Goal: Find specific page/section: Find specific page/section

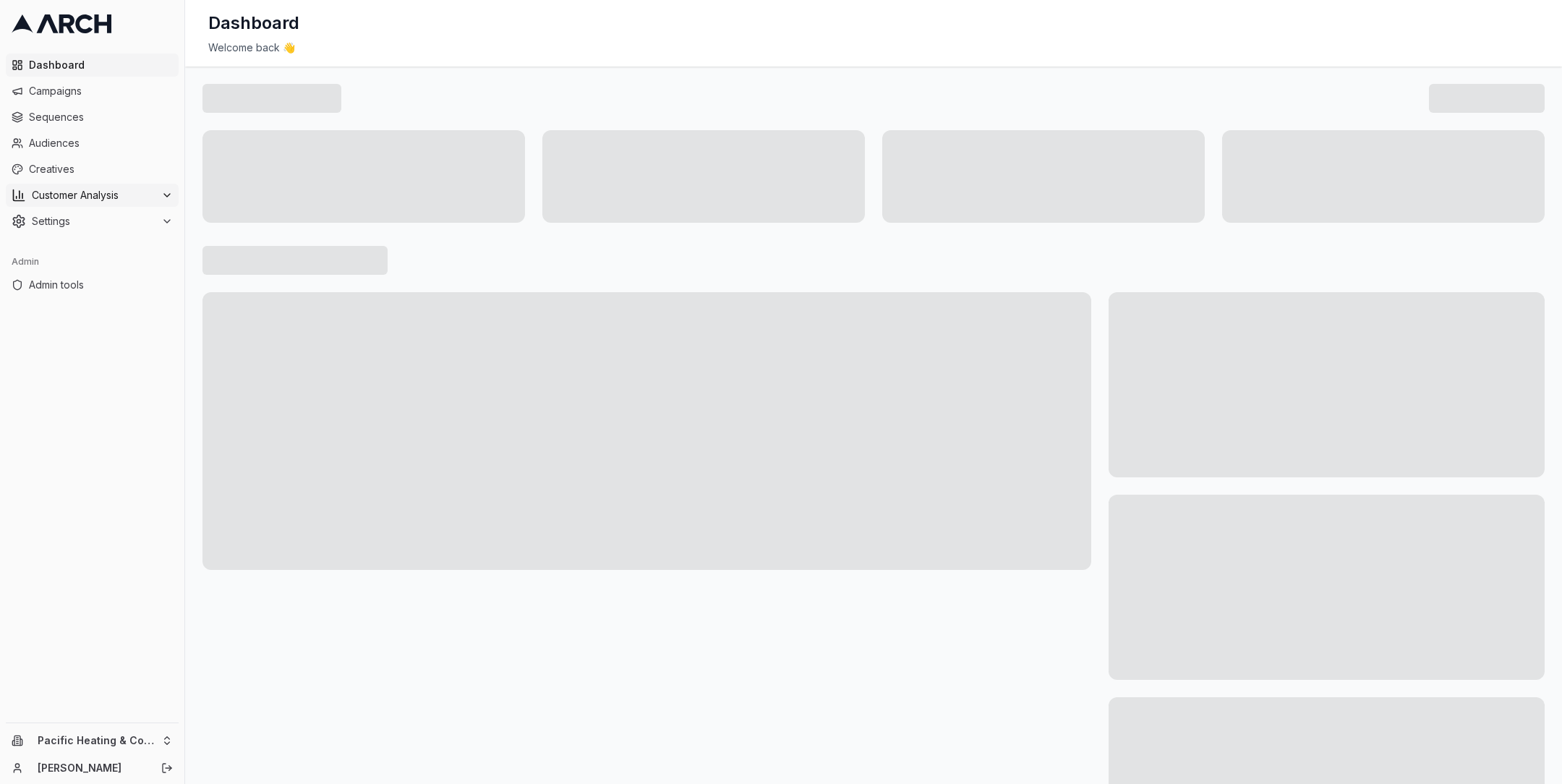
click at [160, 195] on div "Customer Analysis" at bounding box center [92, 195] width 161 height 14
click at [119, 114] on span "Sequences" at bounding box center [100, 117] width 144 height 14
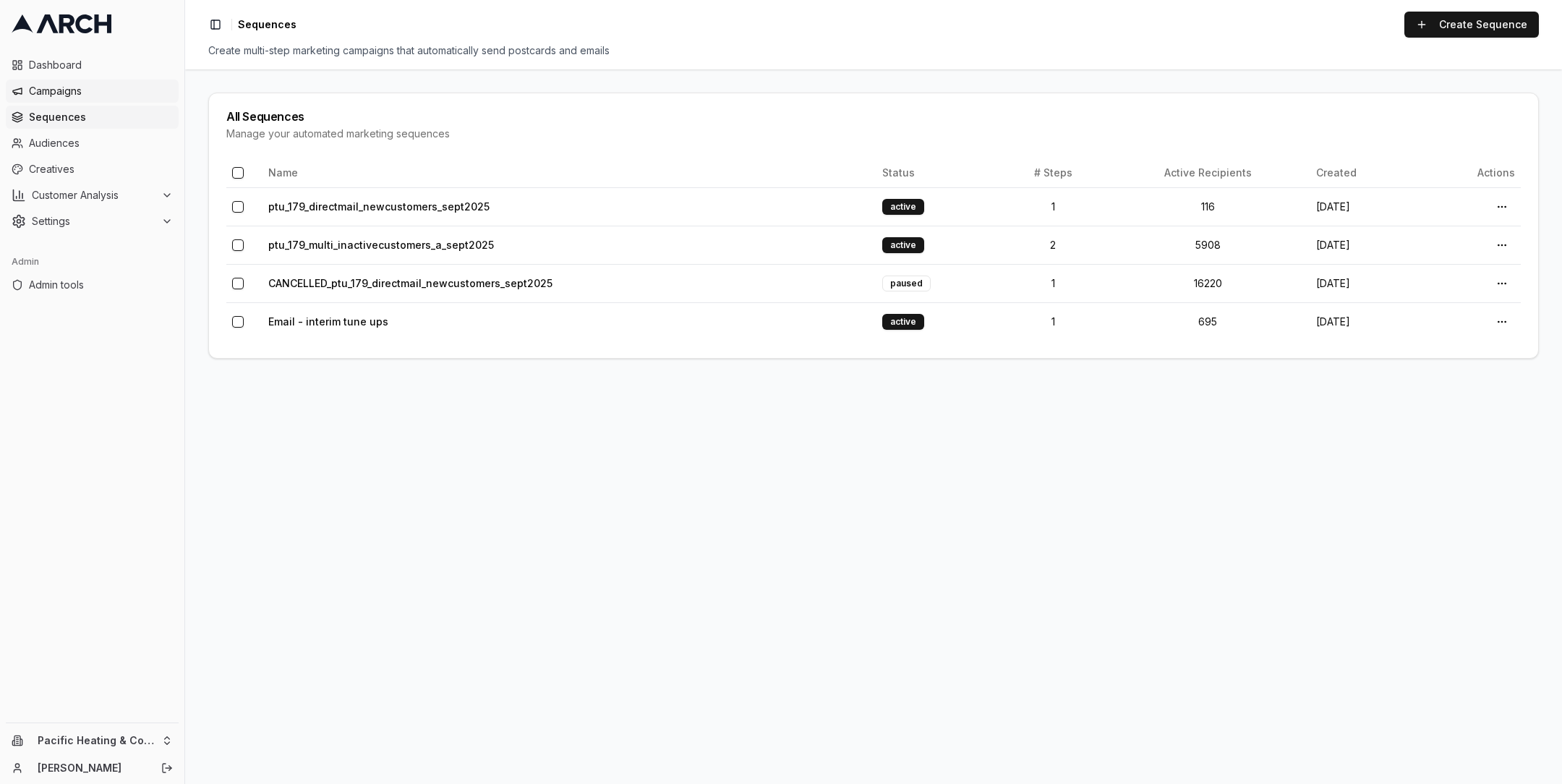
click at [109, 85] on span "Campaigns" at bounding box center [100, 91] width 144 height 14
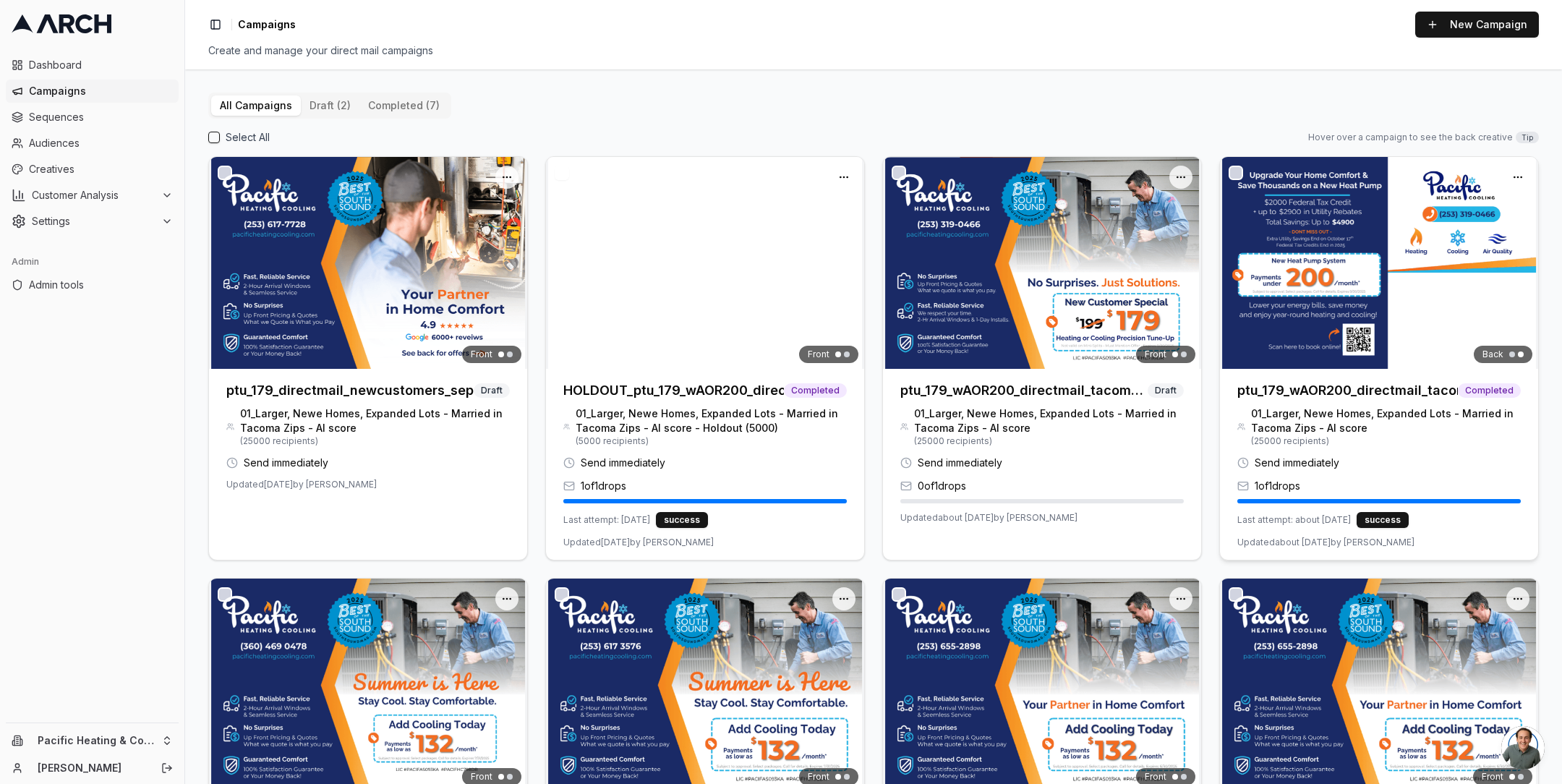
click at [1332, 278] on img at bounding box center [1379, 262] width 318 height 212
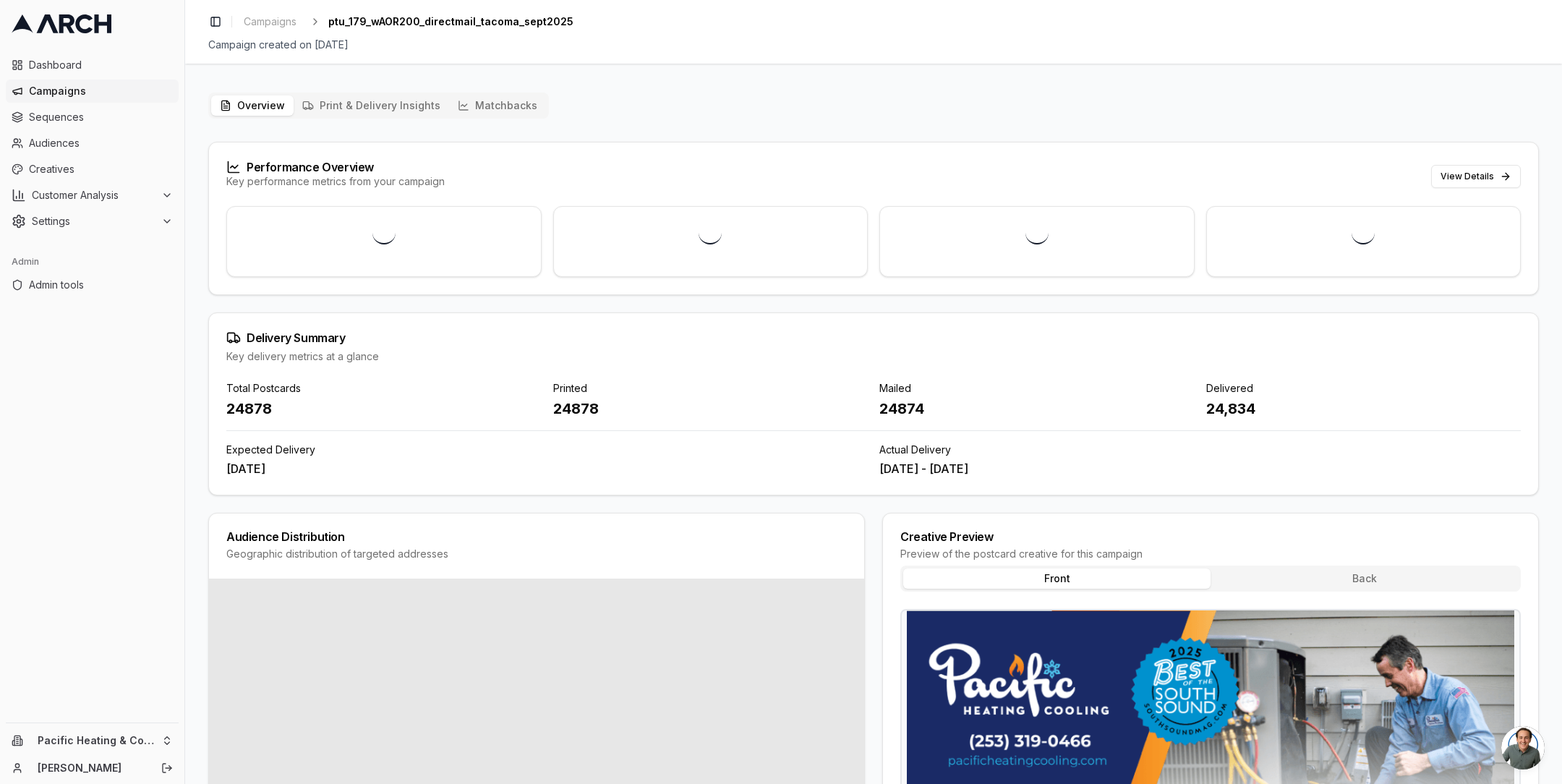
click at [496, 104] on button "Matchbacks" at bounding box center [497, 105] width 97 height 21
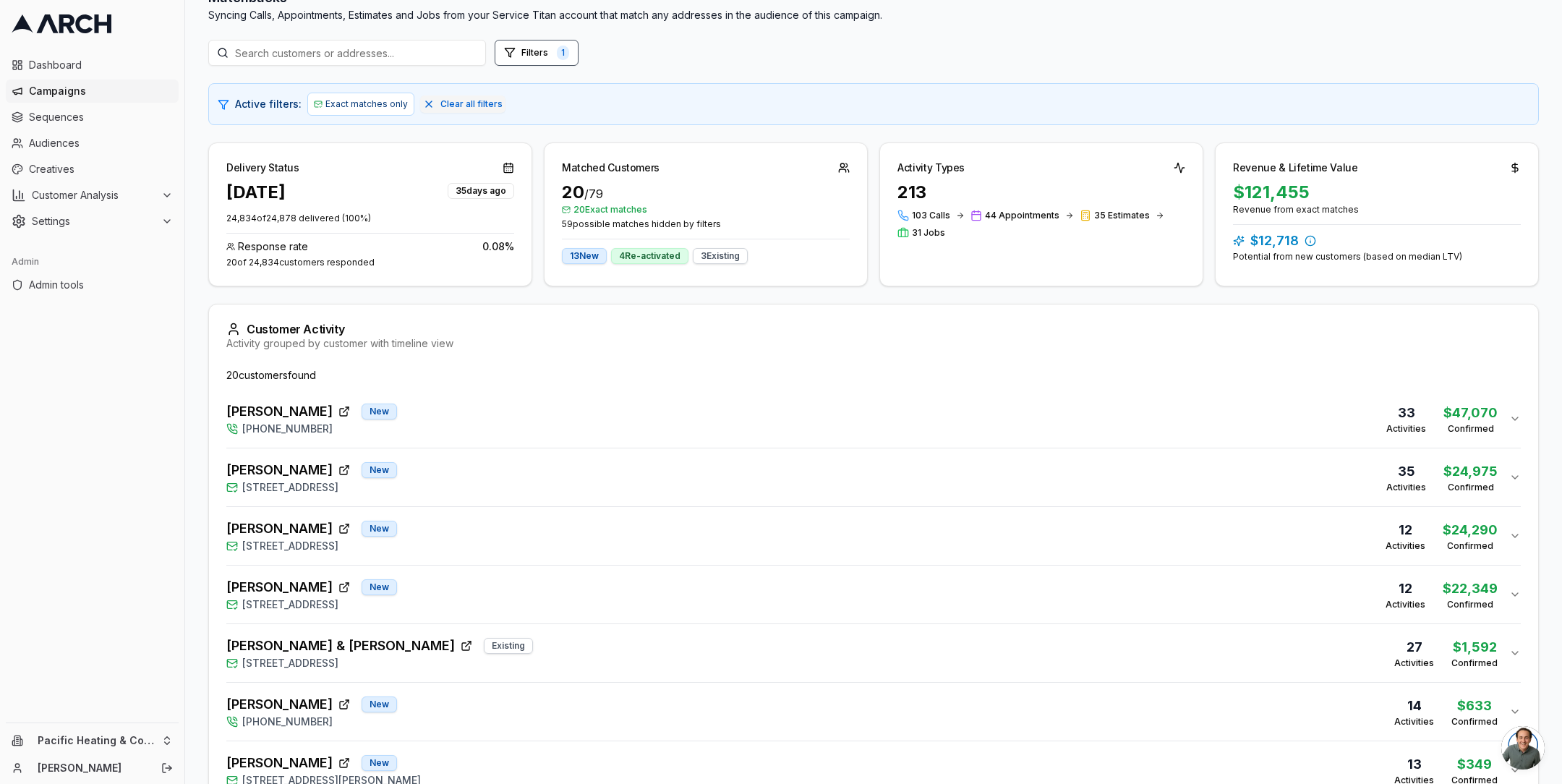
scroll to position [156, 0]
click at [528, 402] on div "Mark Salter New (253) 319-0466 33 Activities $47,070 Confirmed" at bounding box center [867, 417] width 1283 height 35
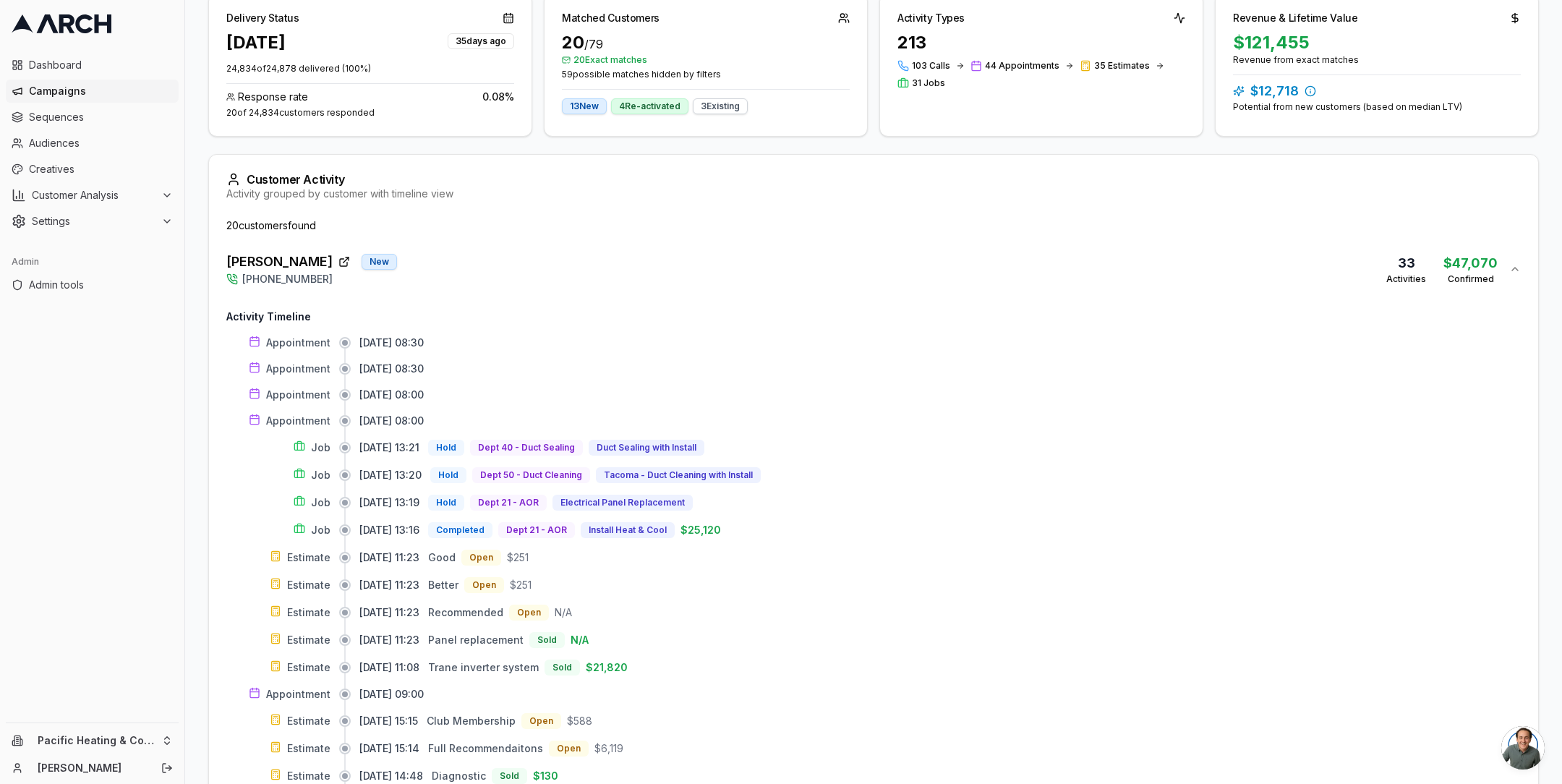
scroll to position [156, 0]
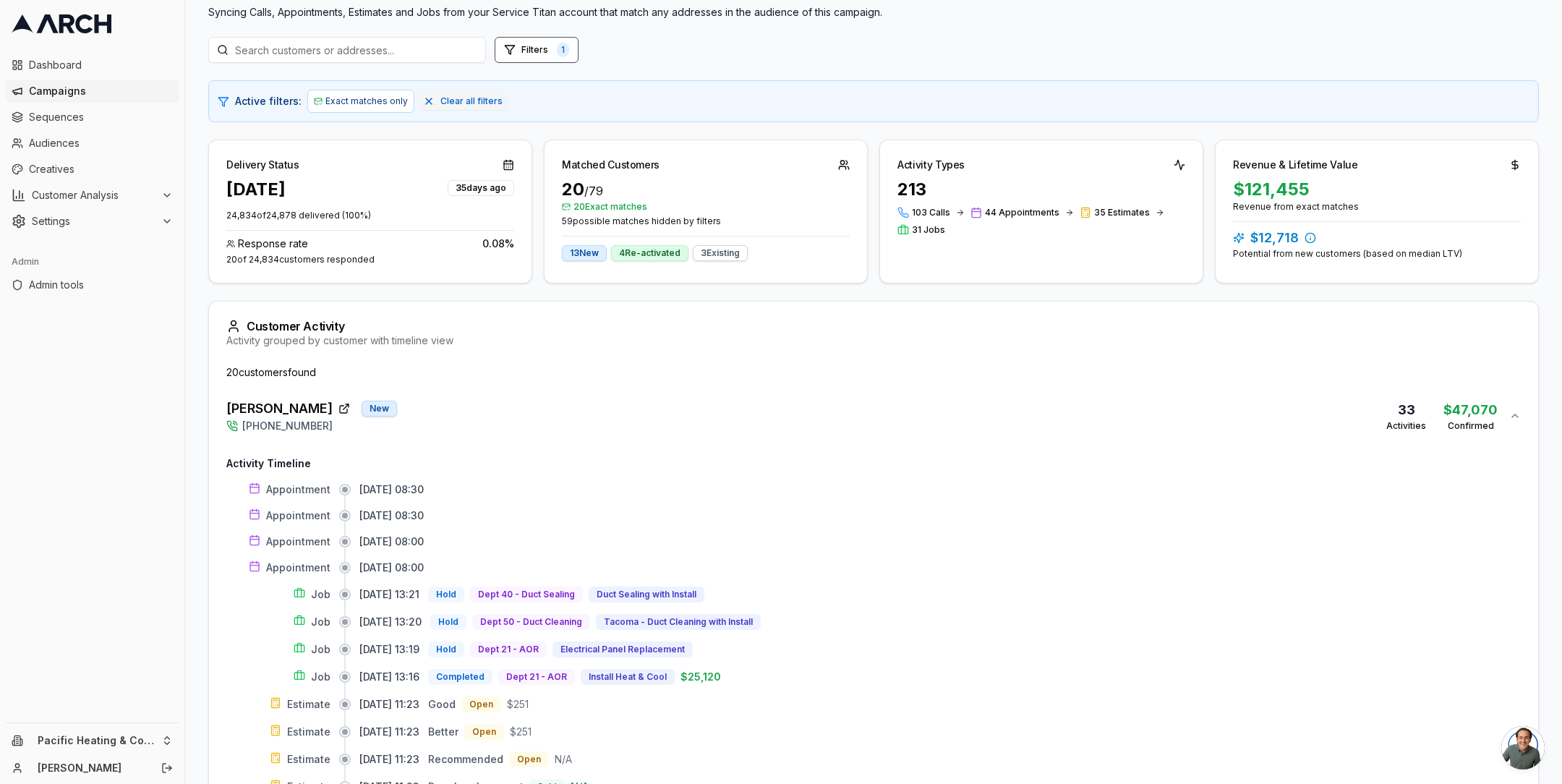
click at [523, 403] on div "Mark Salter New (253) 319-0466 33 Activities $47,070 Confirmed" at bounding box center [867, 416] width 1283 height 35
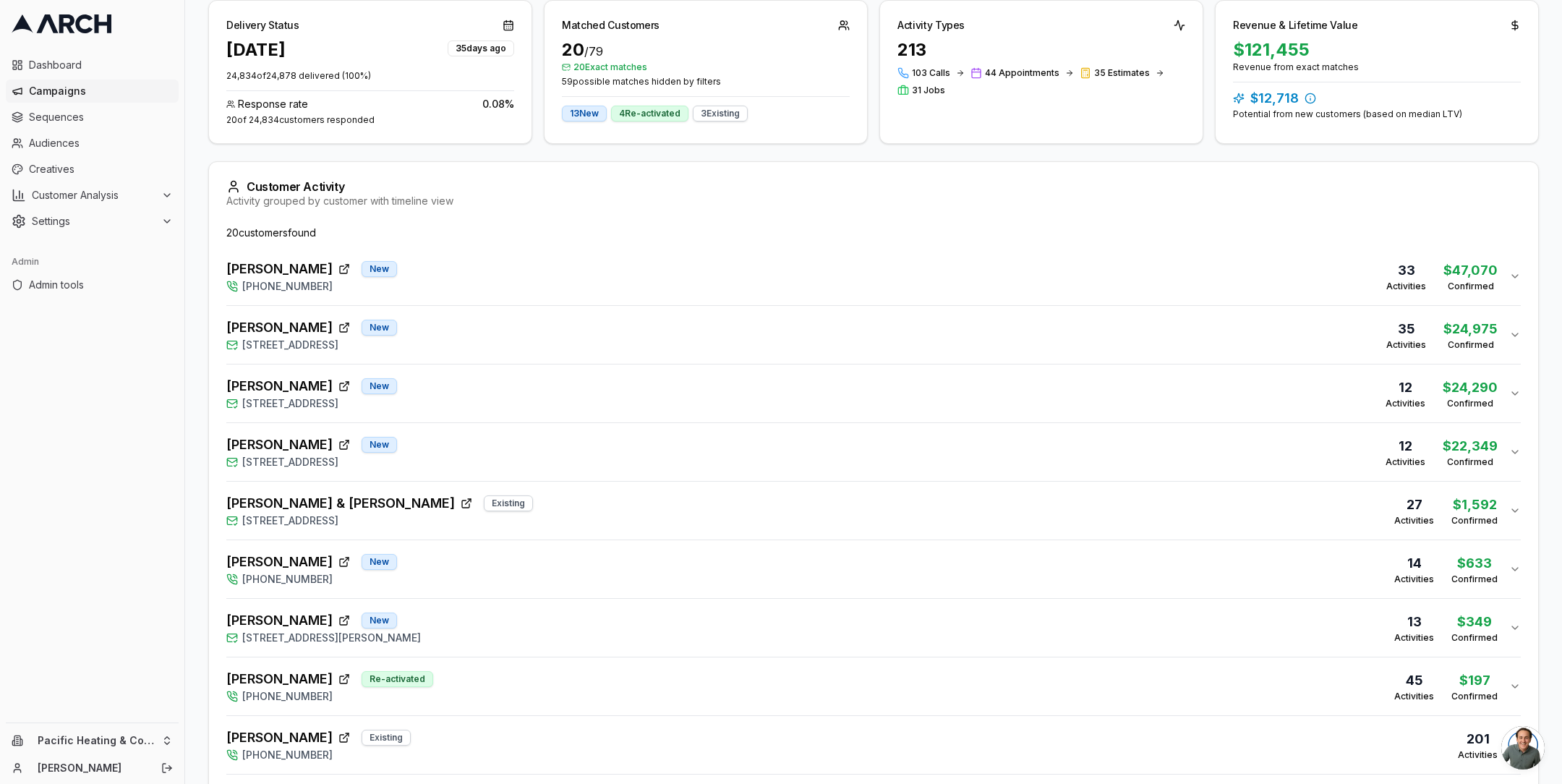
scroll to position [0, 0]
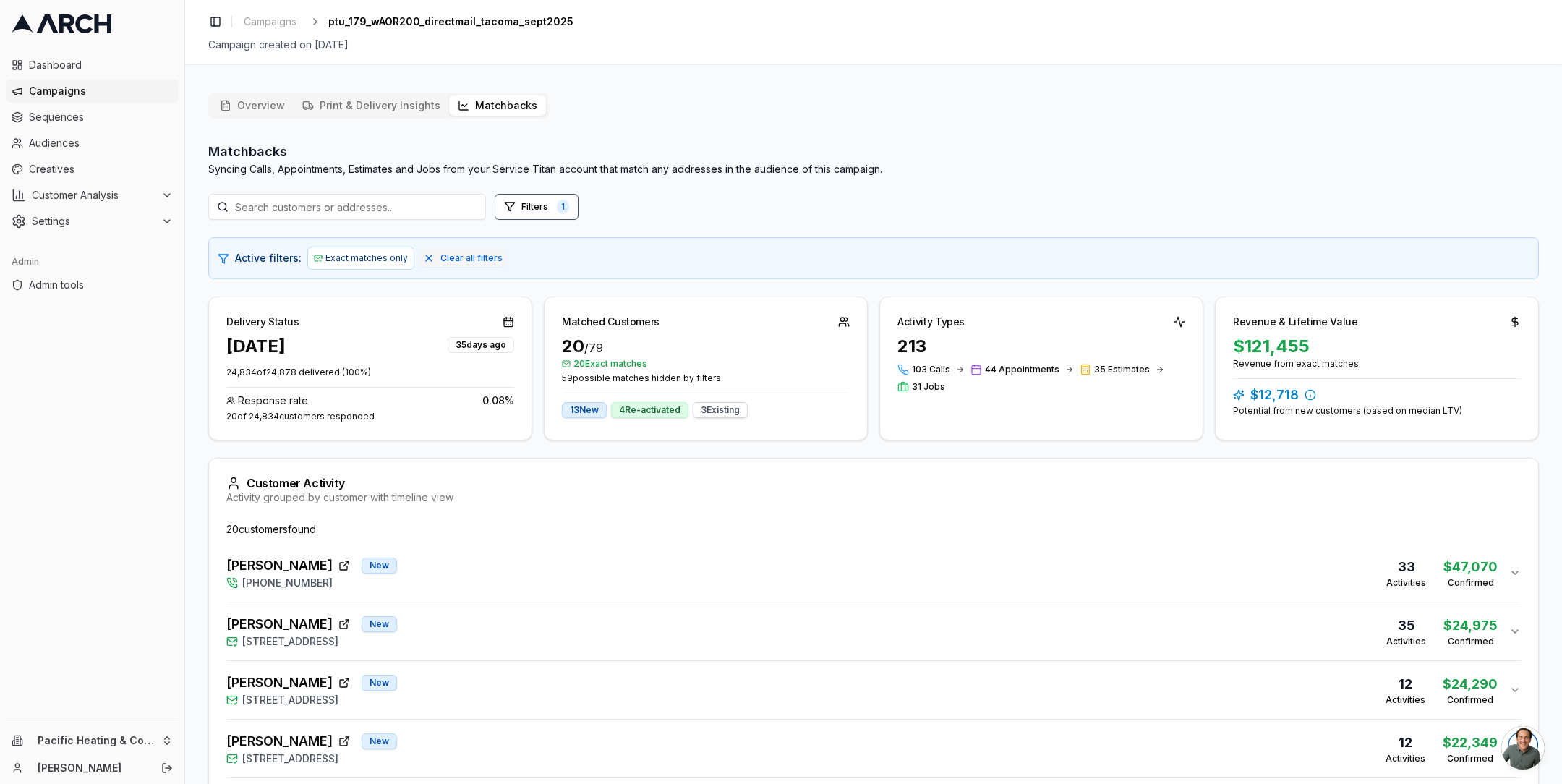
click at [89, 94] on span "Campaigns" at bounding box center [100, 91] width 144 height 14
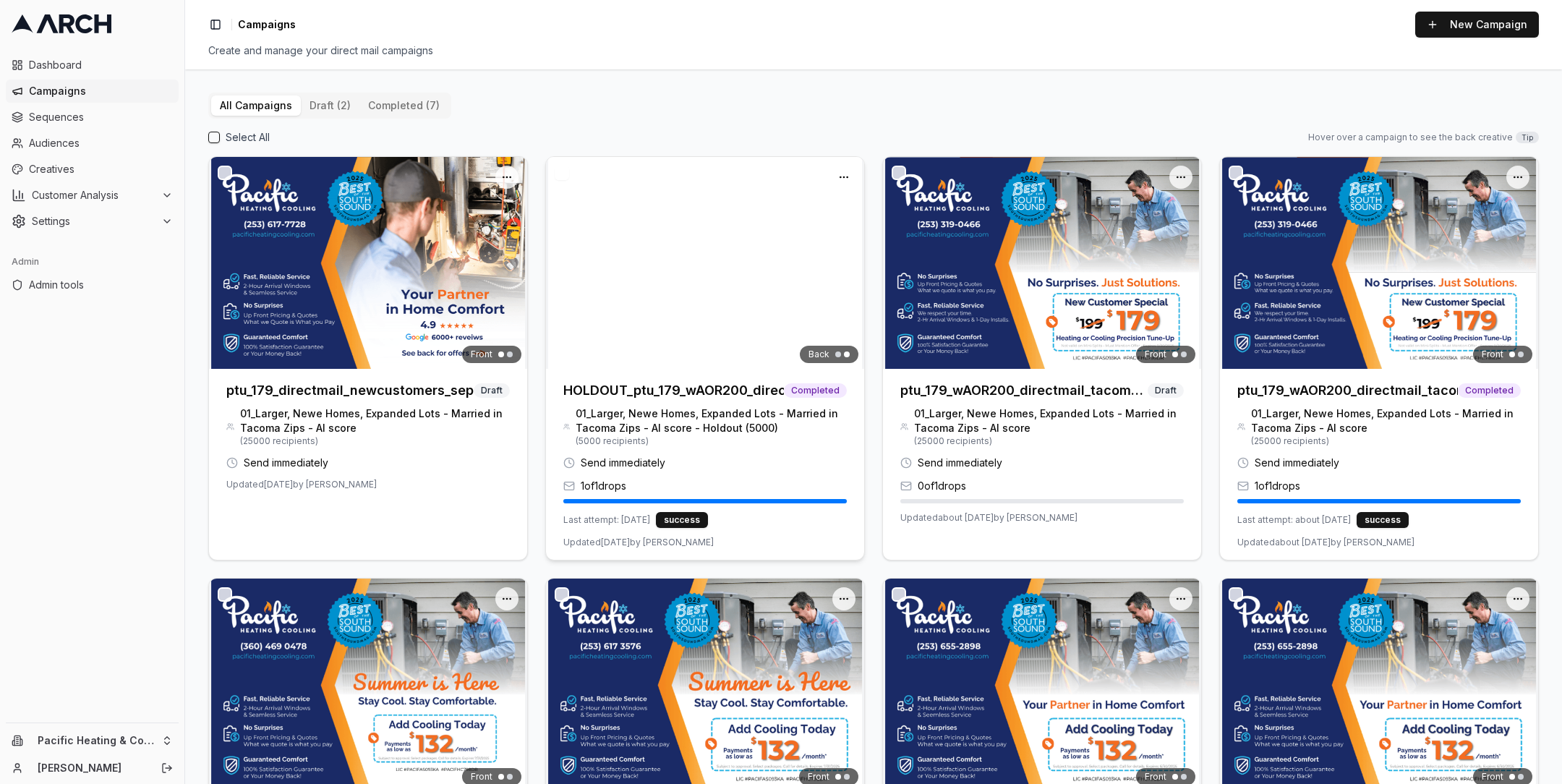
click at [659, 260] on div at bounding box center [705, 262] width 318 height 212
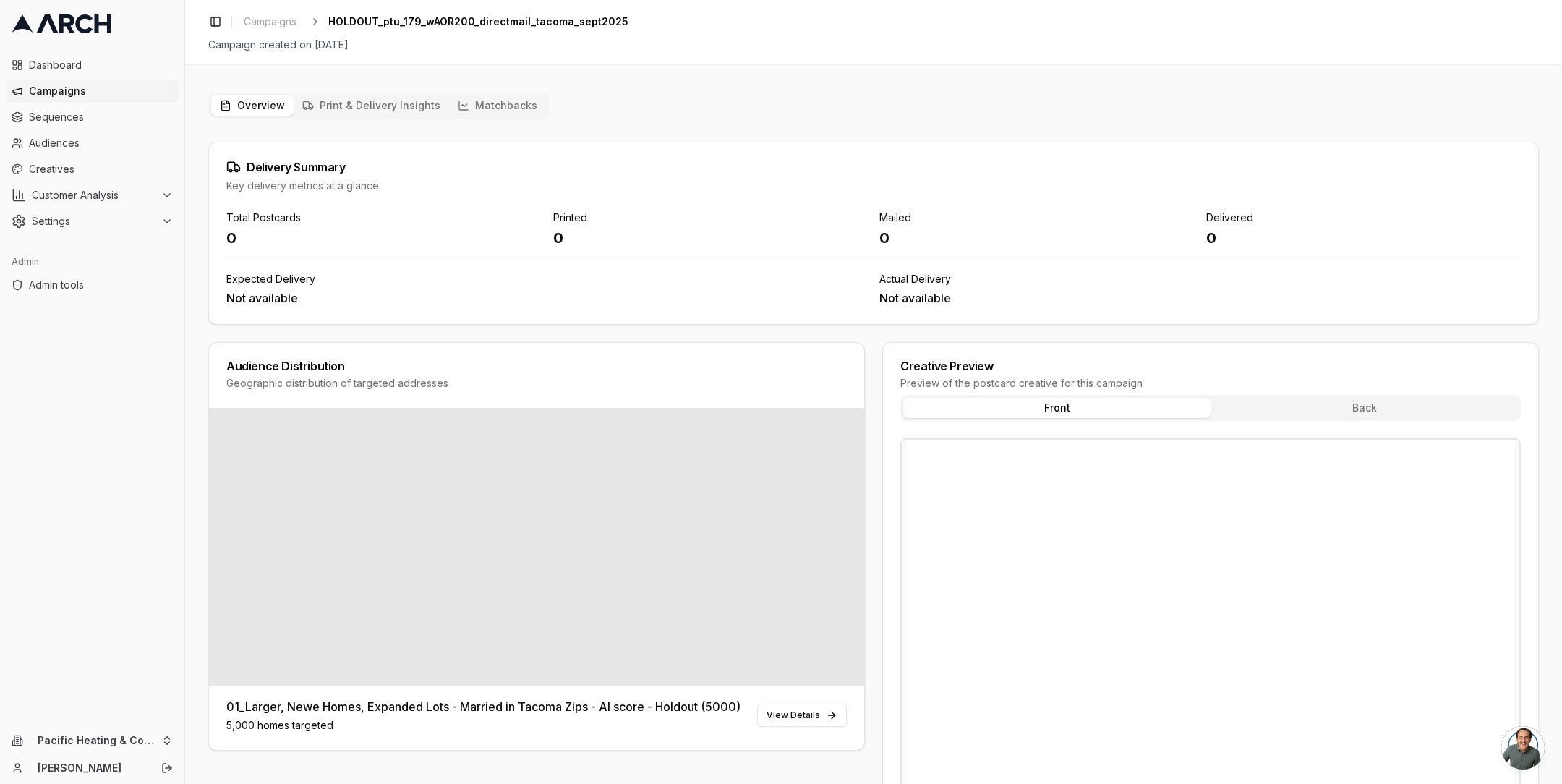
click at [474, 107] on button "Matchbacks" at bounding box center [497, 105] width 97 height 21
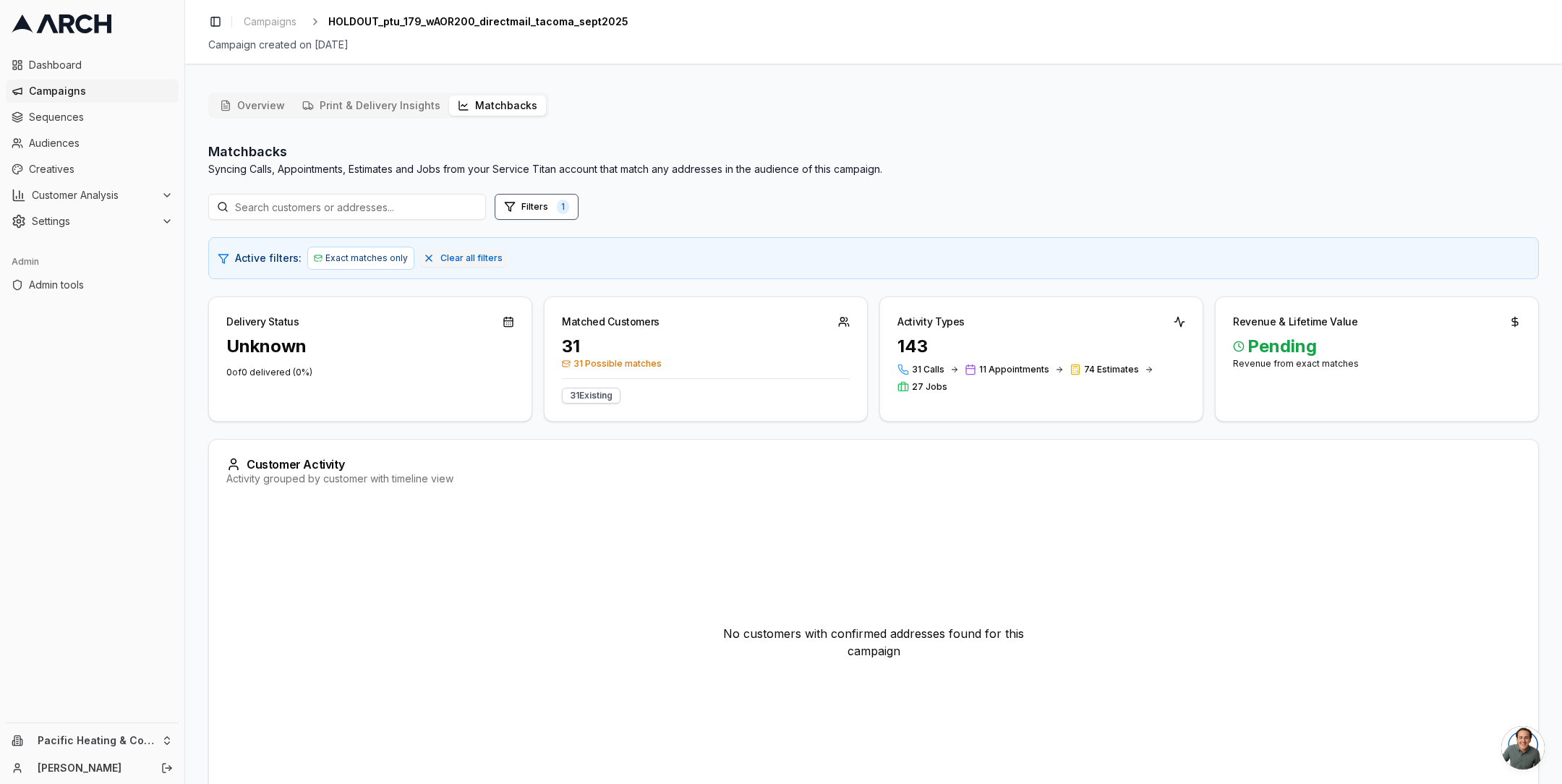
click at [195, 367] on div "Overview Print & Delivery Insights Matchbacks Matchbacks Syncing Calls, Appoint…" at bounding box center [874, 473] width 1377 height 784
